Goal: Check status: Check status

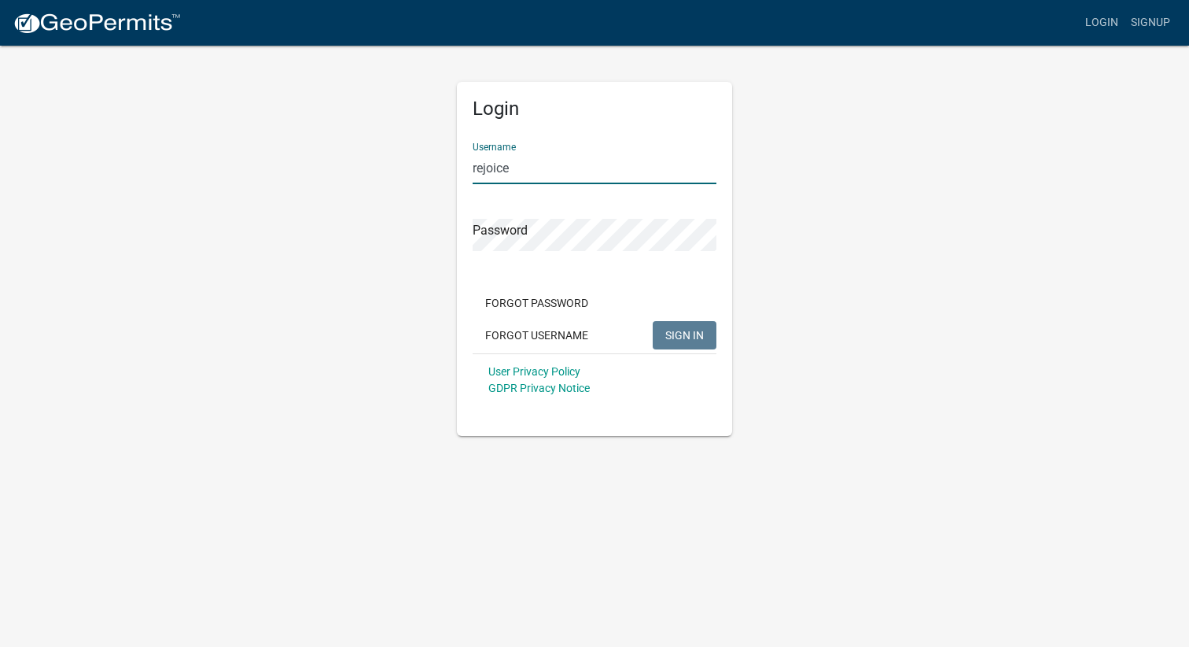
type input "rejoice"
click at [681, 335] on span "SIGN IN" at bounding box center [684, 334] width 39 height 13
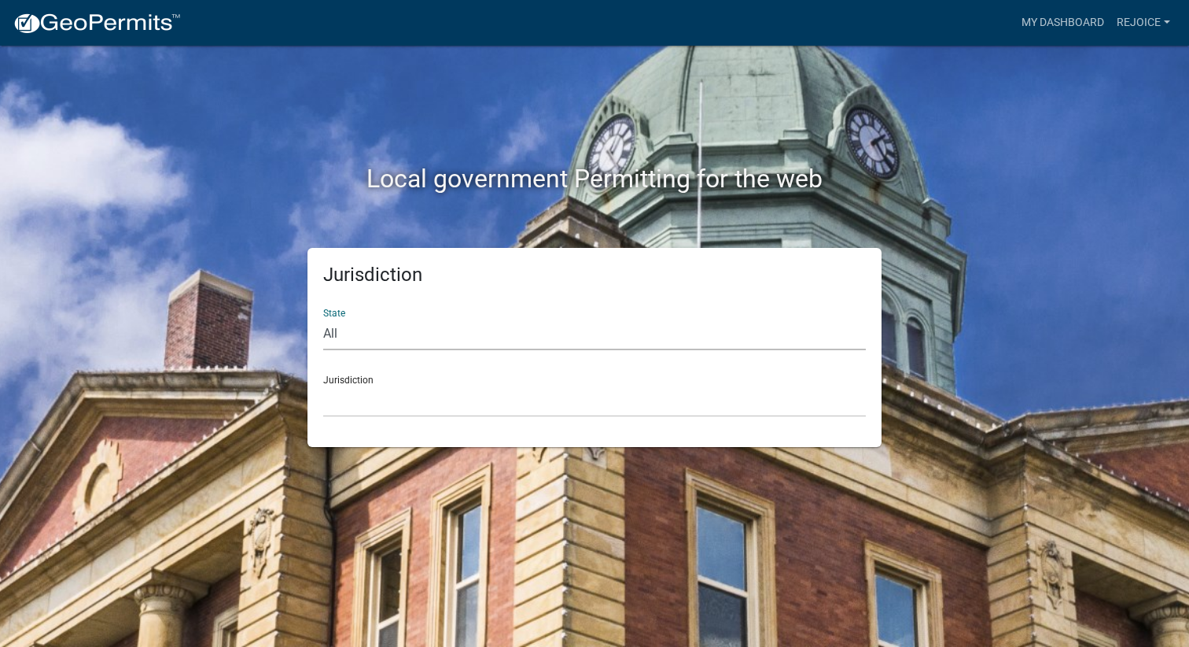
select select "[US_STATE]"
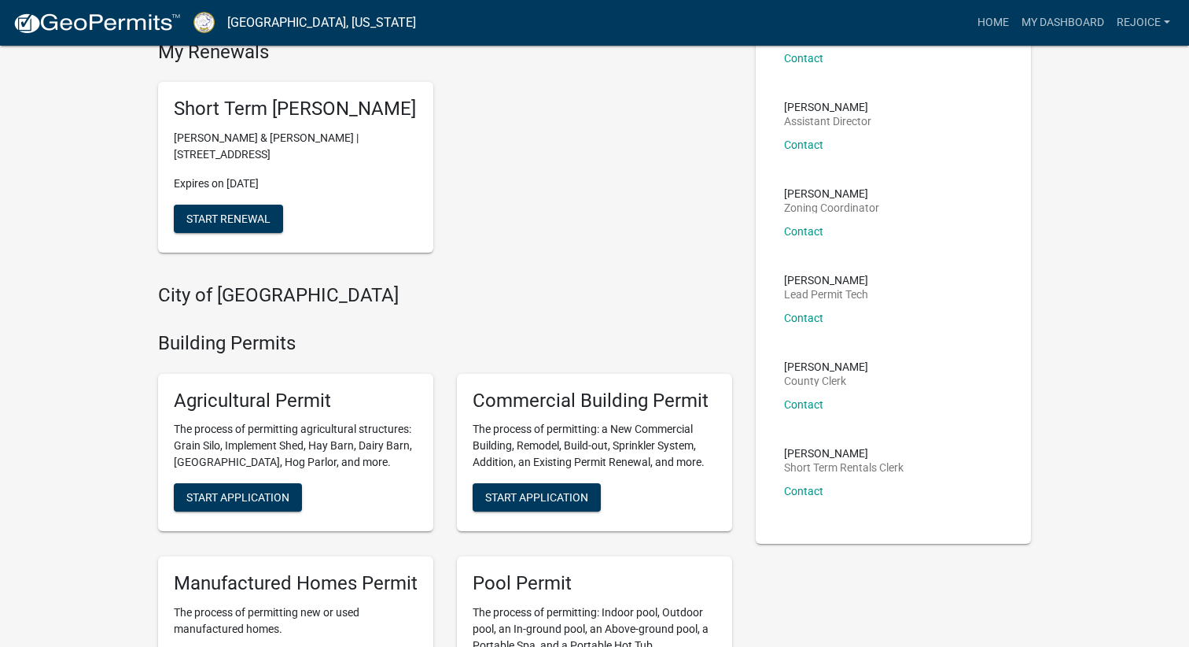
scroll to position [170, 0]
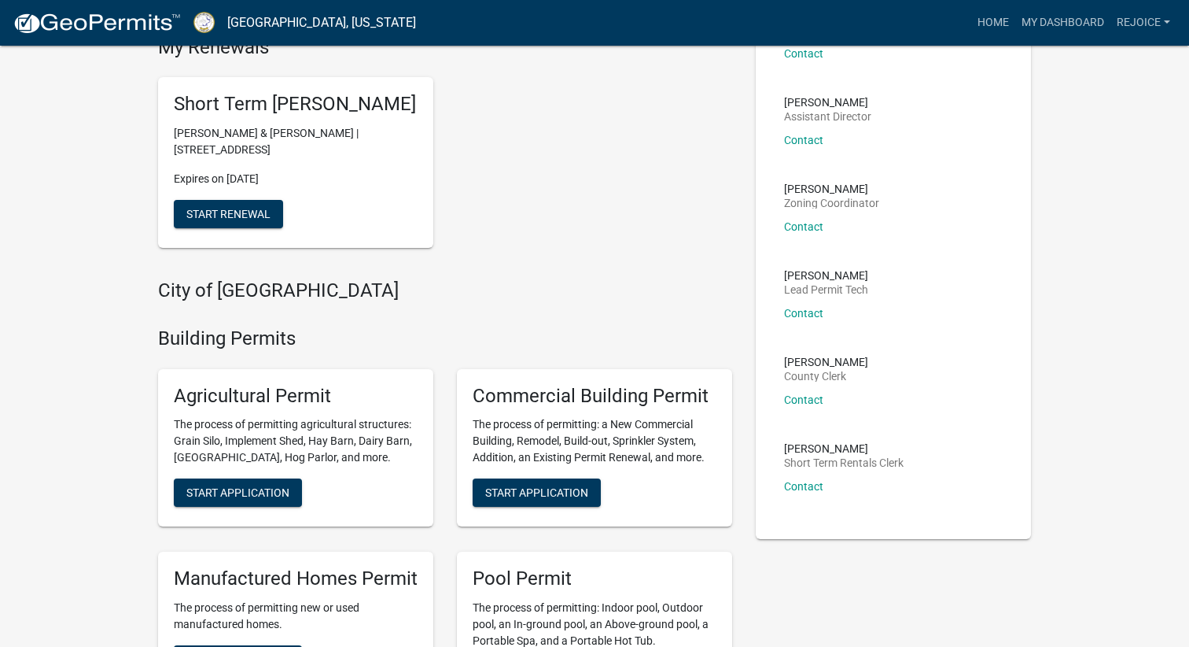
click at [254, 116] on h5 "Short Term [PERSON_NAME]" at bounding box center [296, 104] width 244 height 23
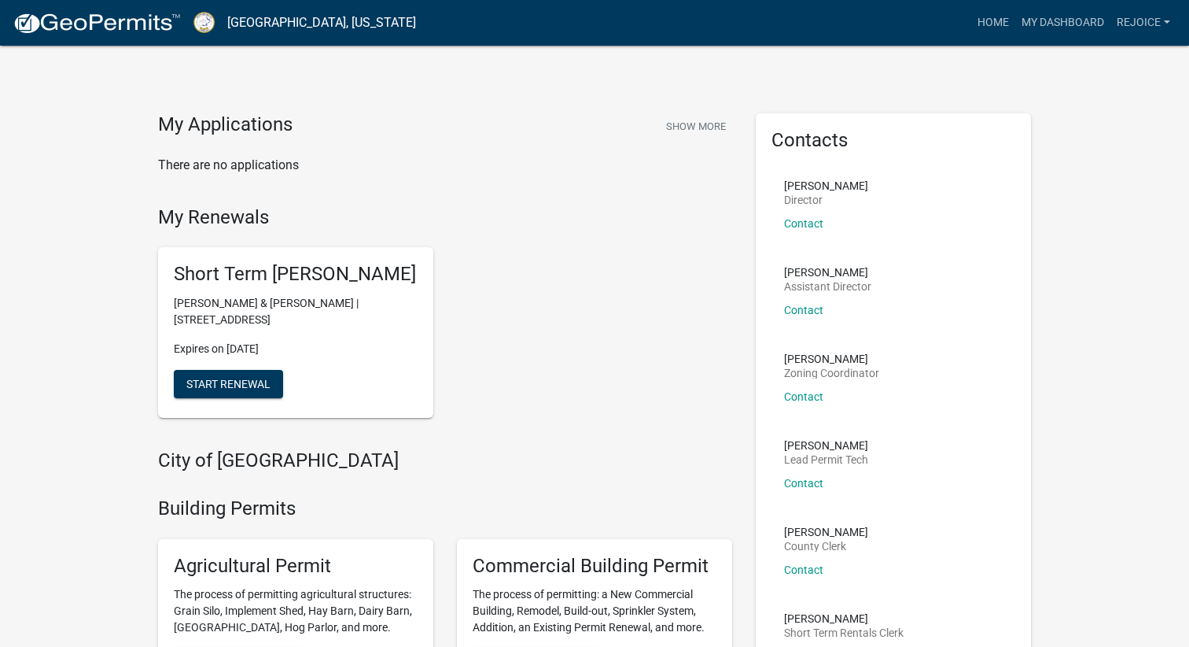
scroll to position [0, 0]
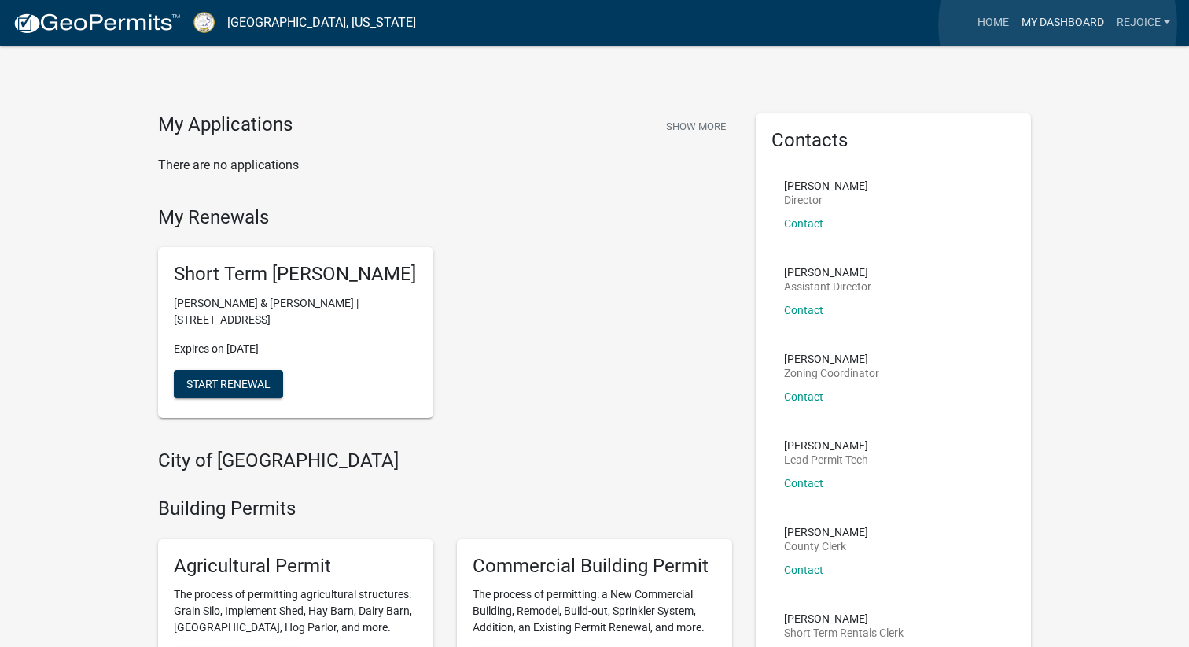
click at [1058, 24] on link "My Dashboard" at bounding box center [1062, 23] width 95 height 30
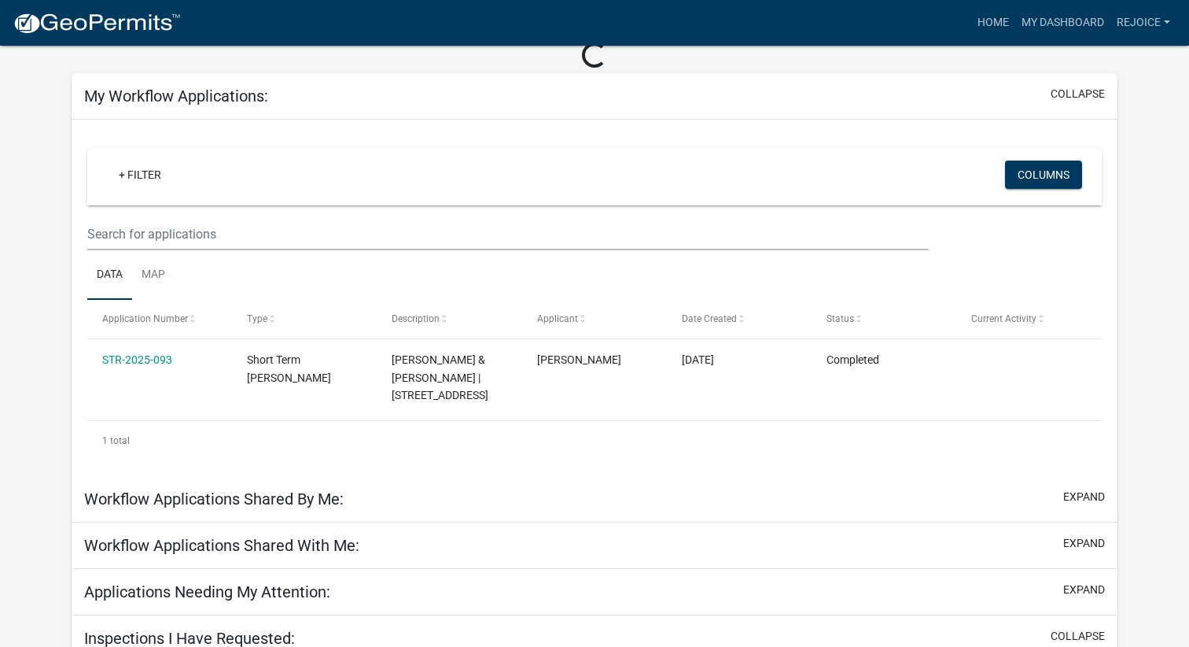
scroll to position [83, 0]
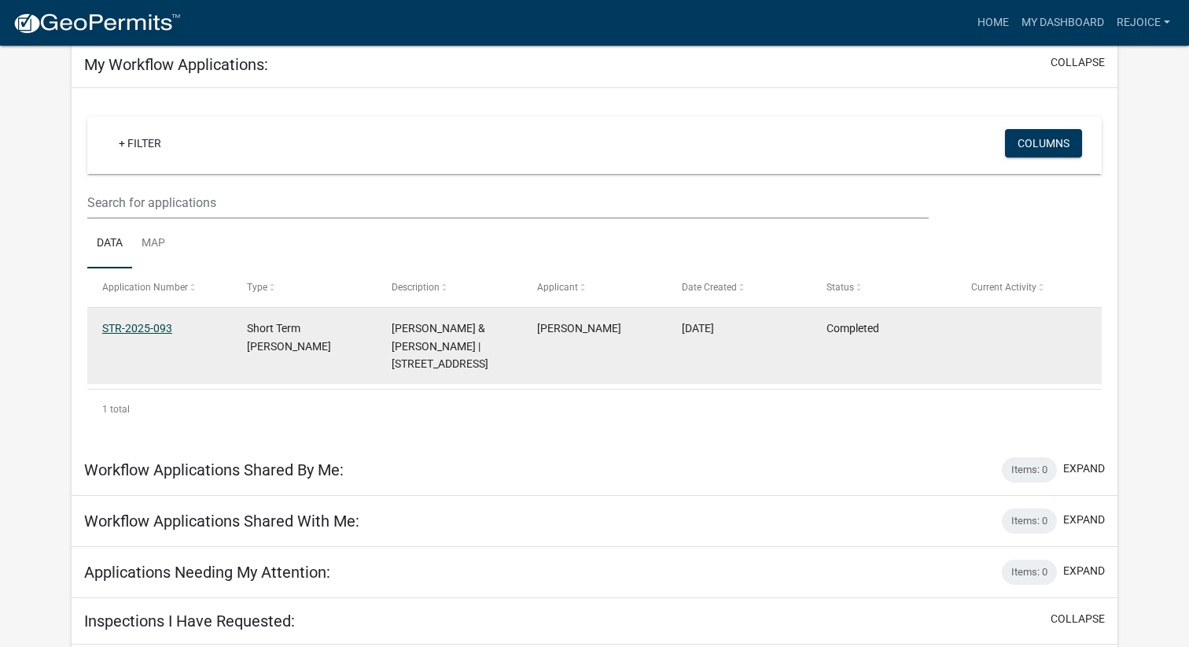
click at [142, 326] on link "STR-2025-093" at bounding box center [137, 328] width 70 height 13
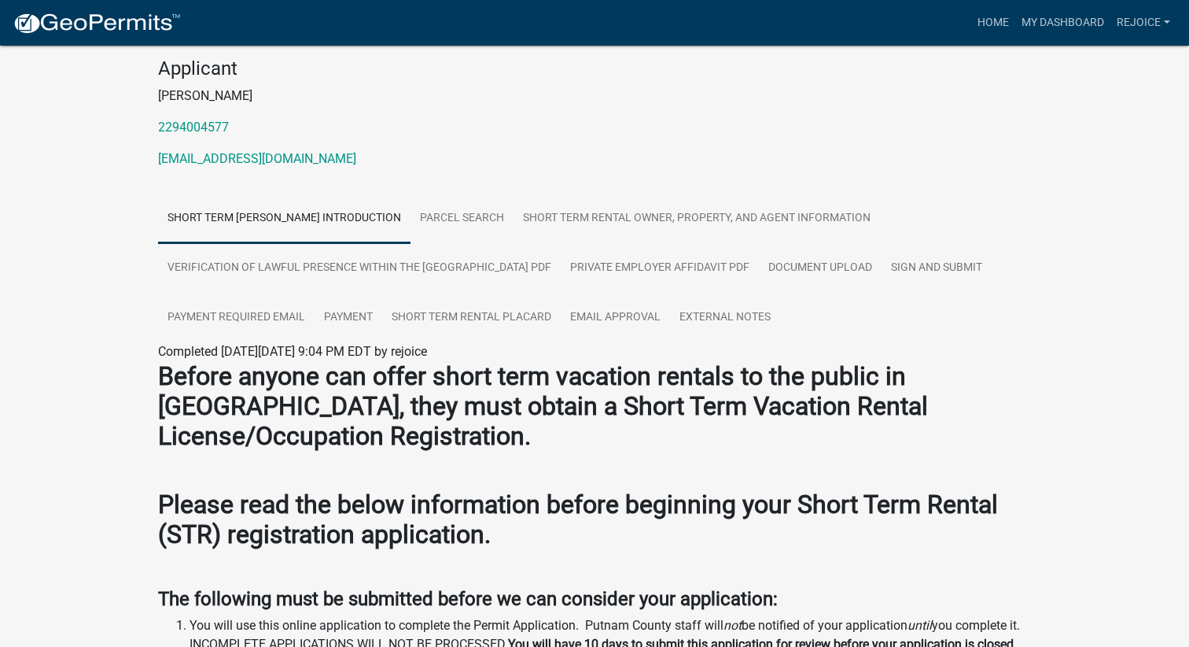
scroll to position [135, 0]
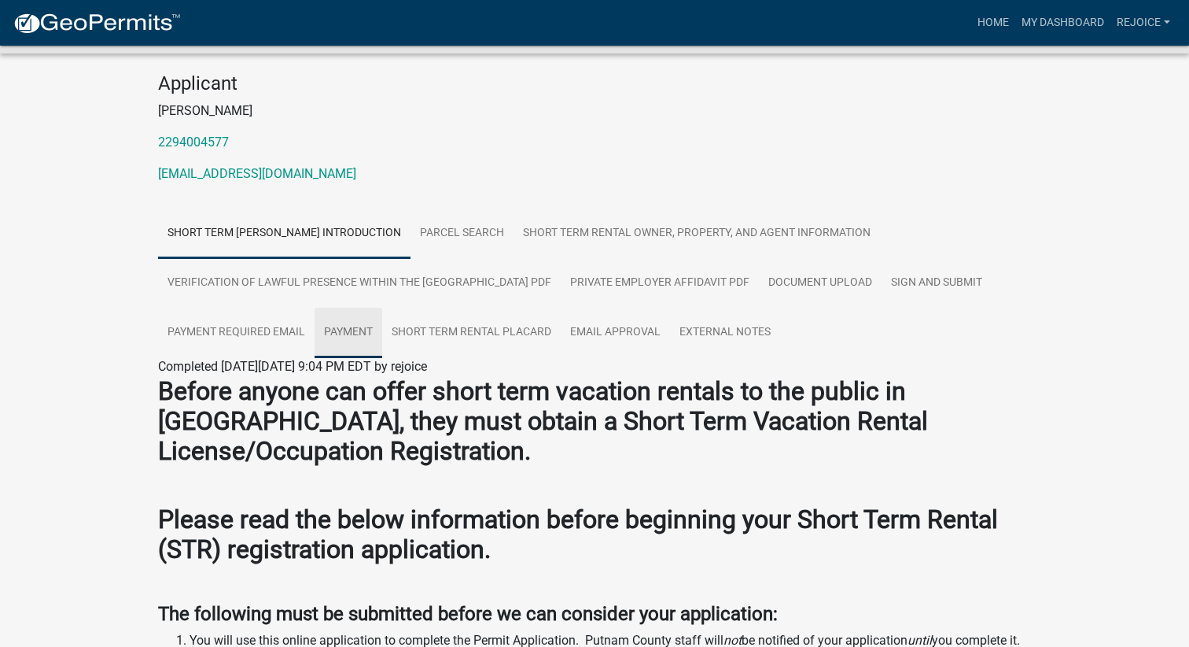
click at [348, 329] on link "Payment" at bounding box center [349, 333] width 68 height 50
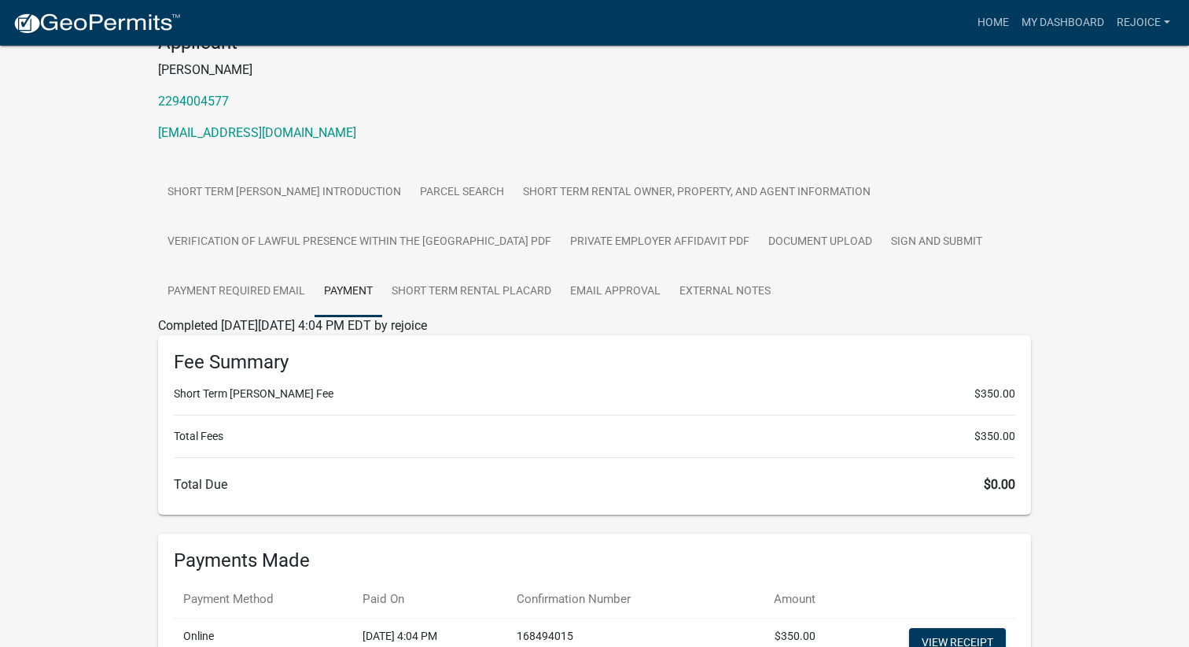
scroll to position [161, 0]
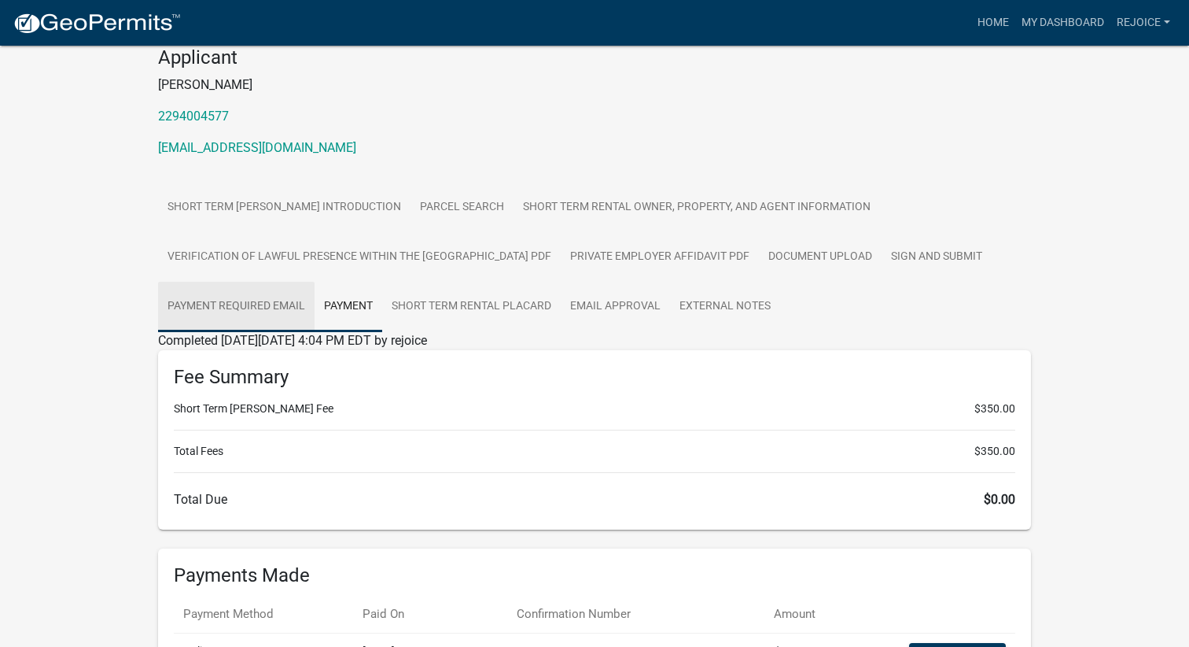
click at [255, 304] on link "Payment Required Email" at bounding box center [236, 307] width 157 height 50
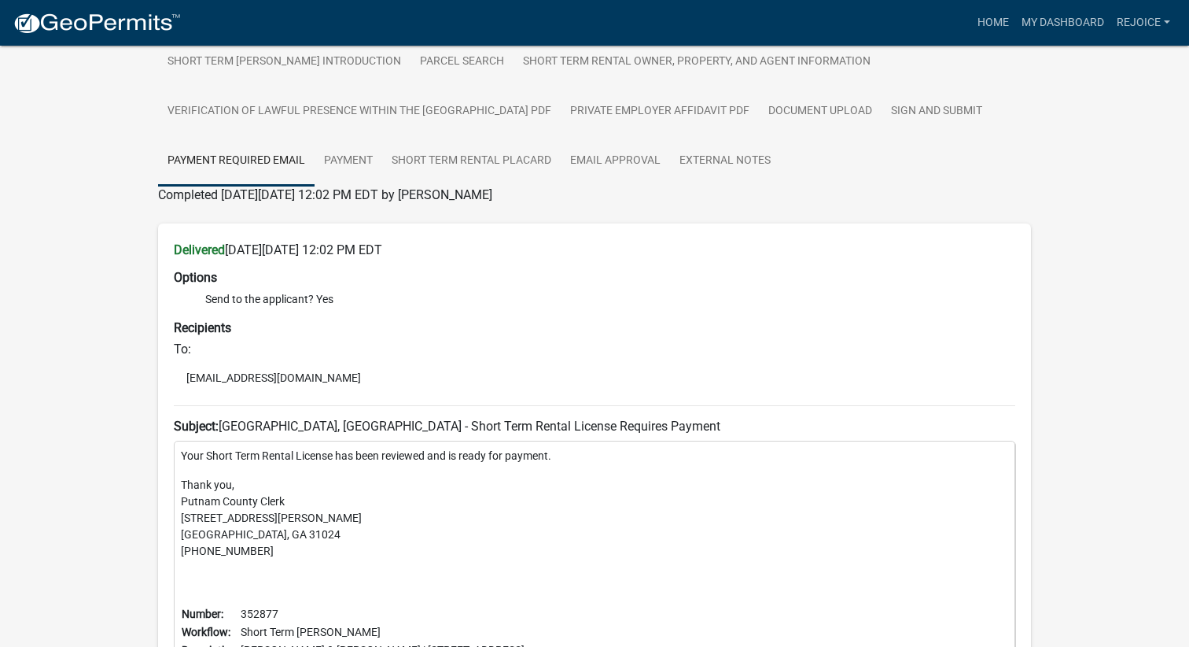
scroll to position [289, 1]
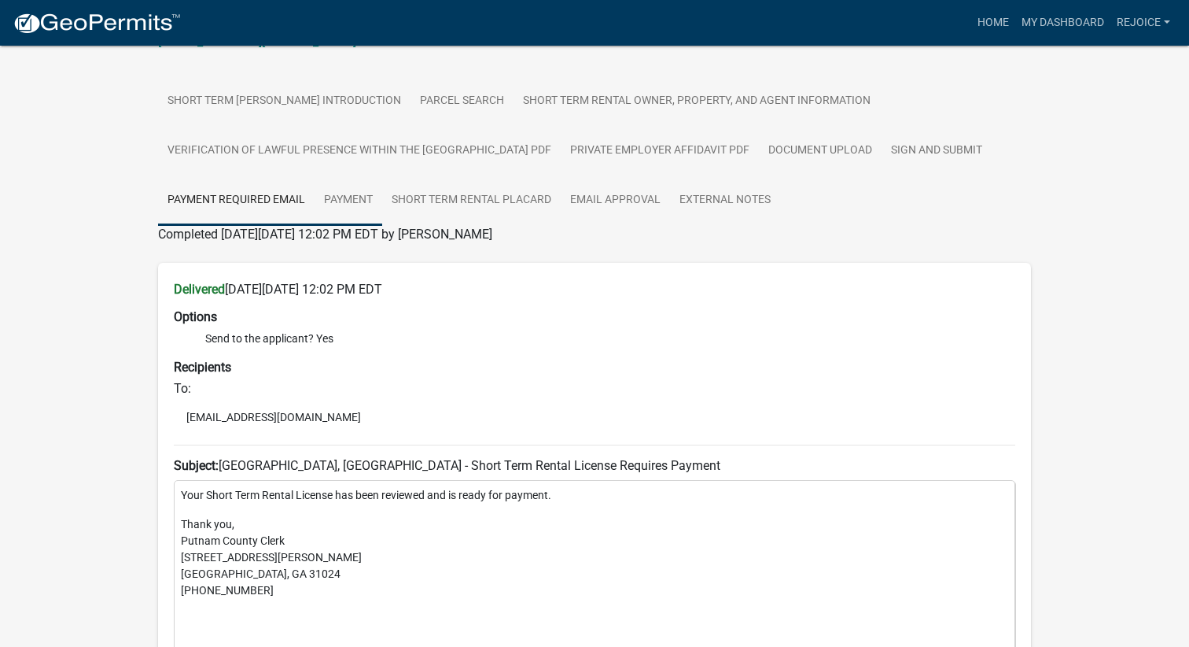
click at [346, 191] on link "Payment" at bounding box center [349, 200] width 68 height 50
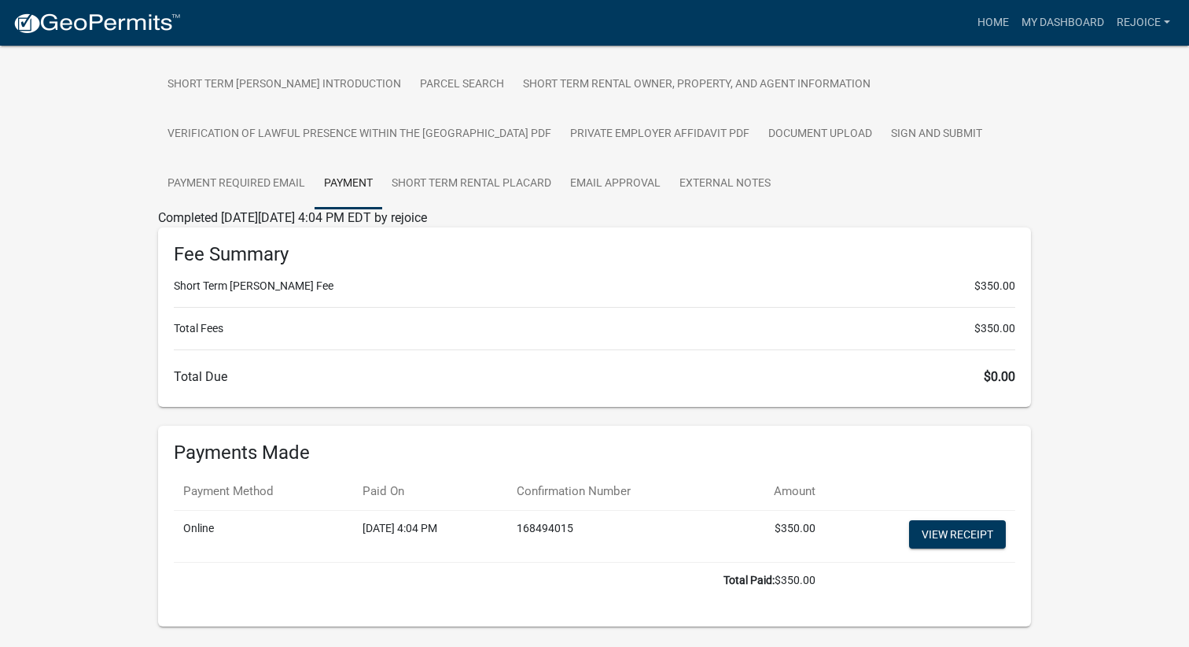
scroll to position [284, 0]
click at [954, 532] on link "View receipt" at bounding box center [957, 534] width 97 height 28
